Goal: Task Accomplishment & Management: Manage account settings

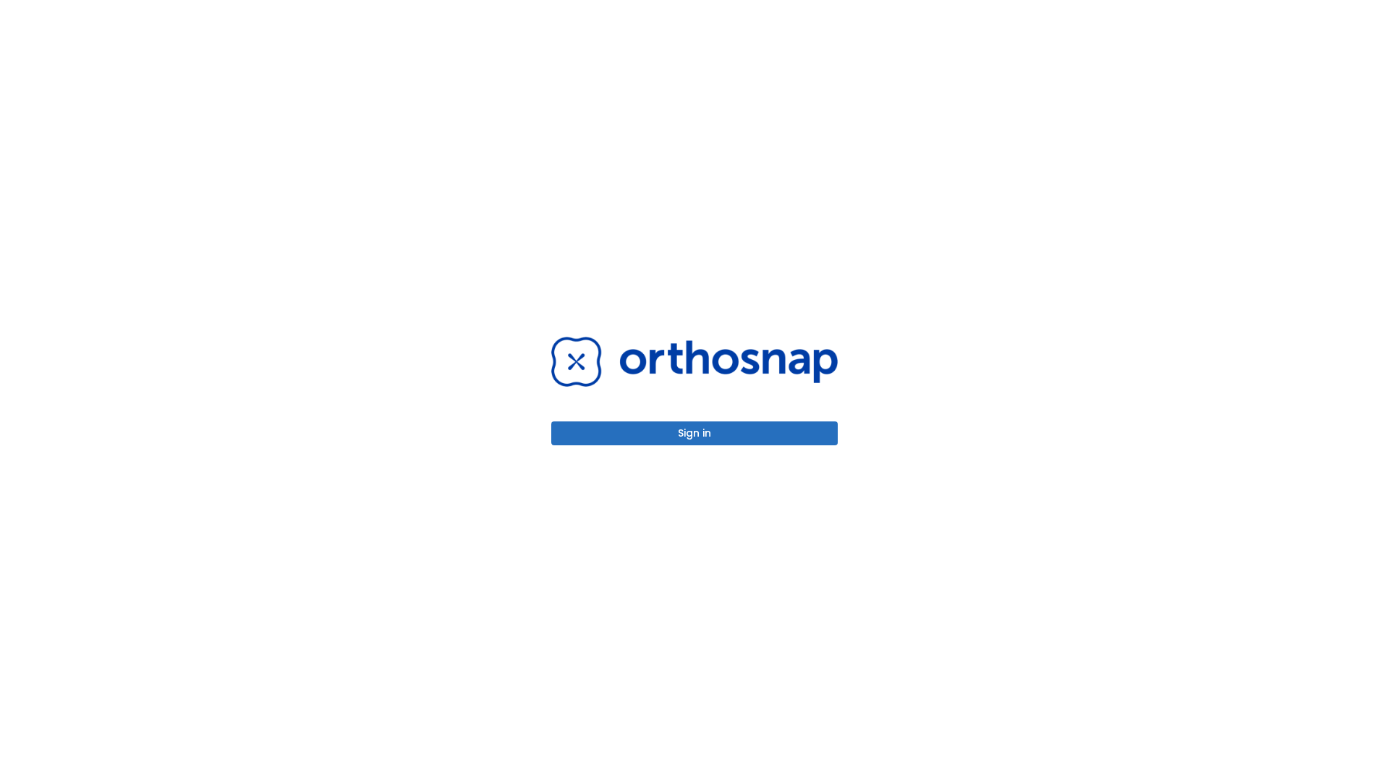
click at [695, 433] on button "Sign in" at bounding box center [694, 433] width 287 height 24
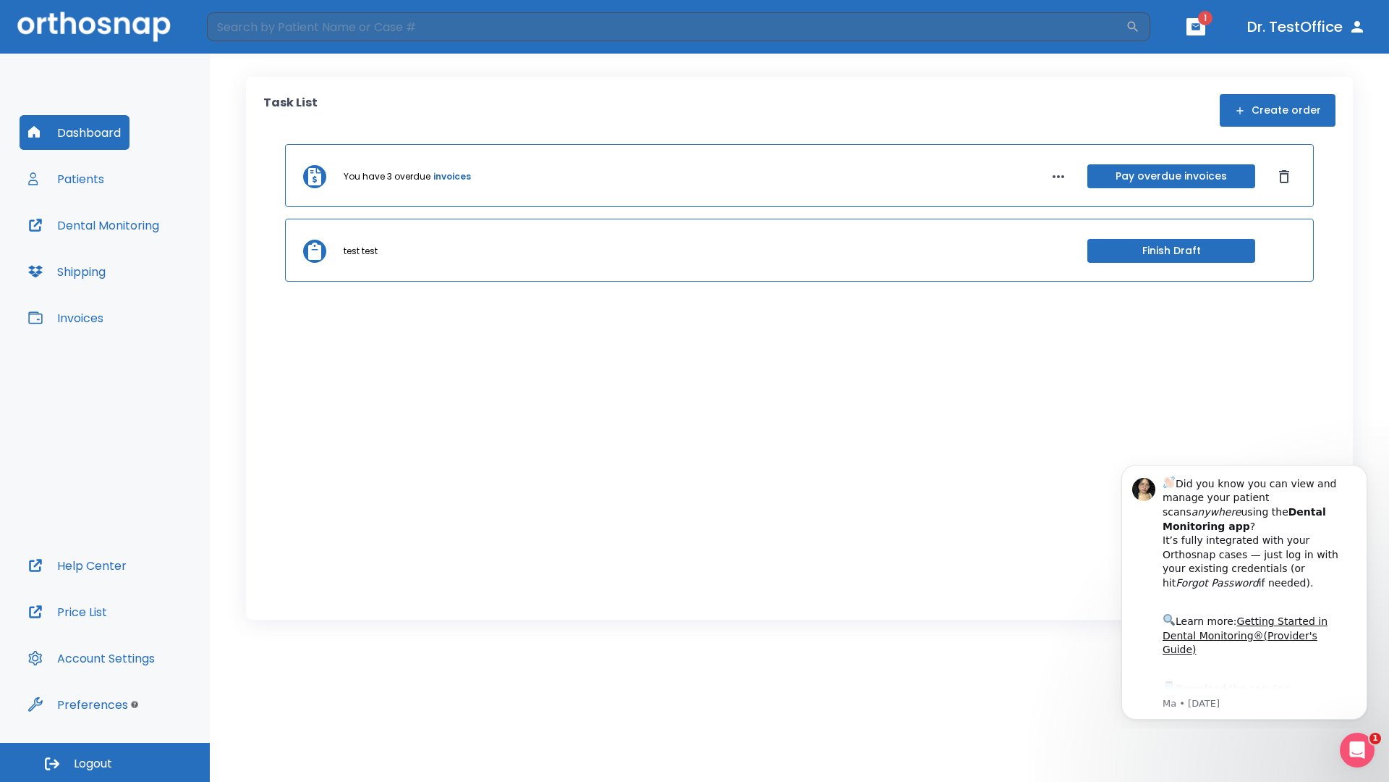
click at [105, 762] on span "Logout" at bounding box center [93, 764] width 38 height 16
